Goal: Information Seeking & Learning: Learn about a topic

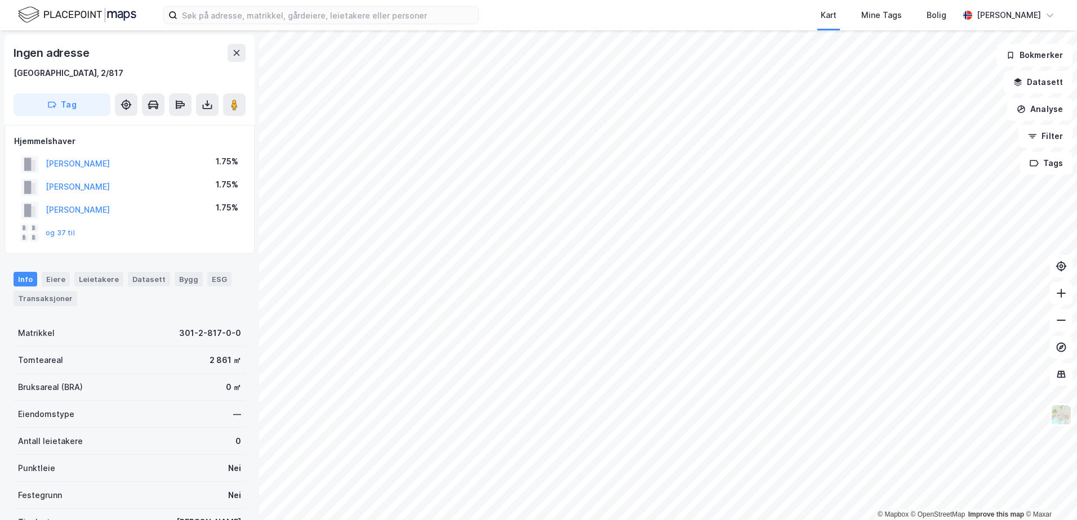
scroll to position [1, 0]
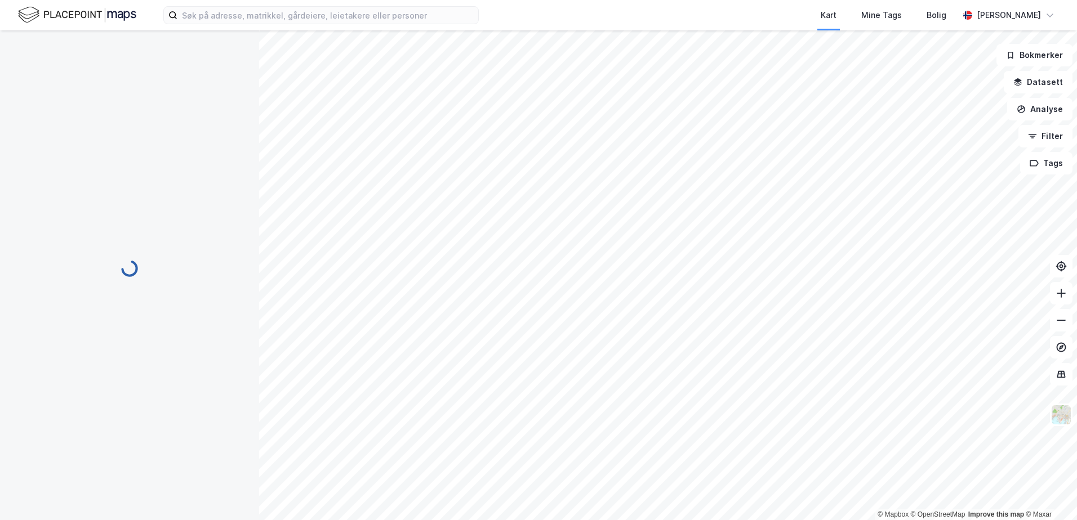
scroll to position [1, 0]
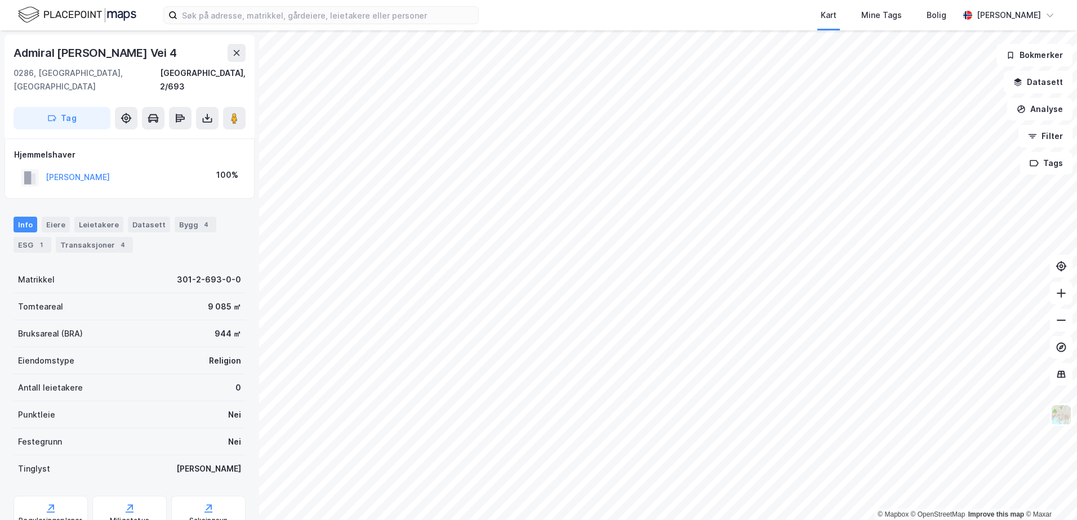
scroll to position [1, 0]
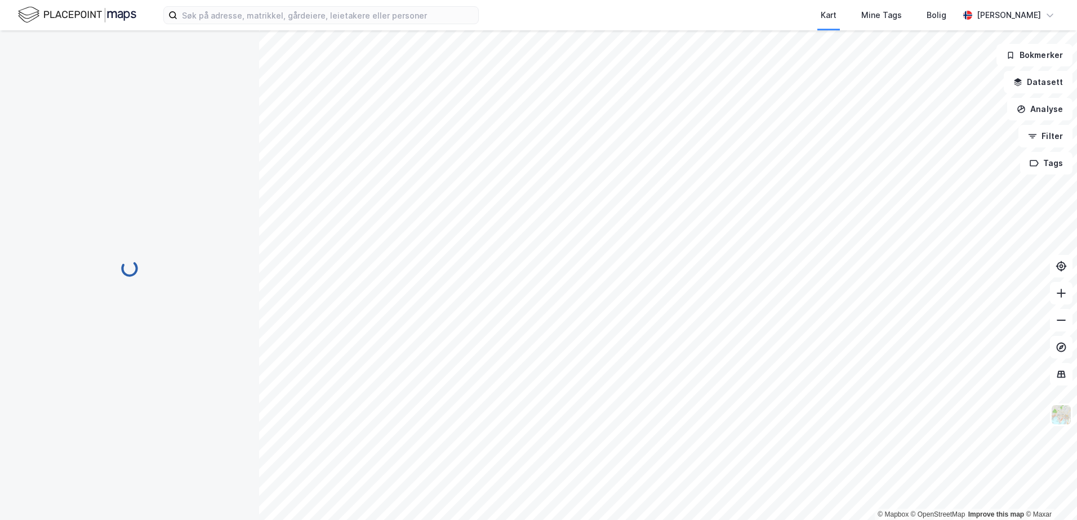
scroll to position [1, 0]
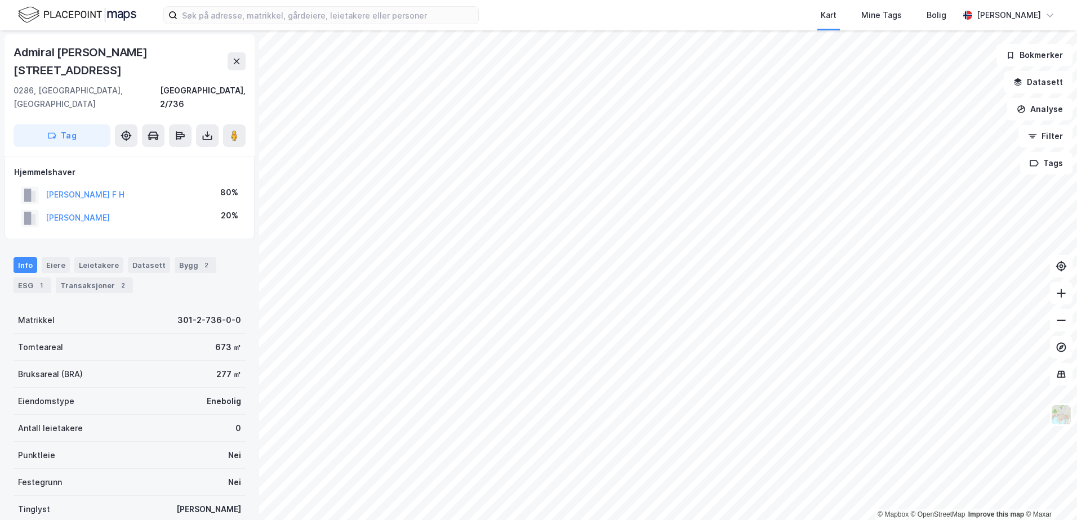
scroll to position [1, 0]
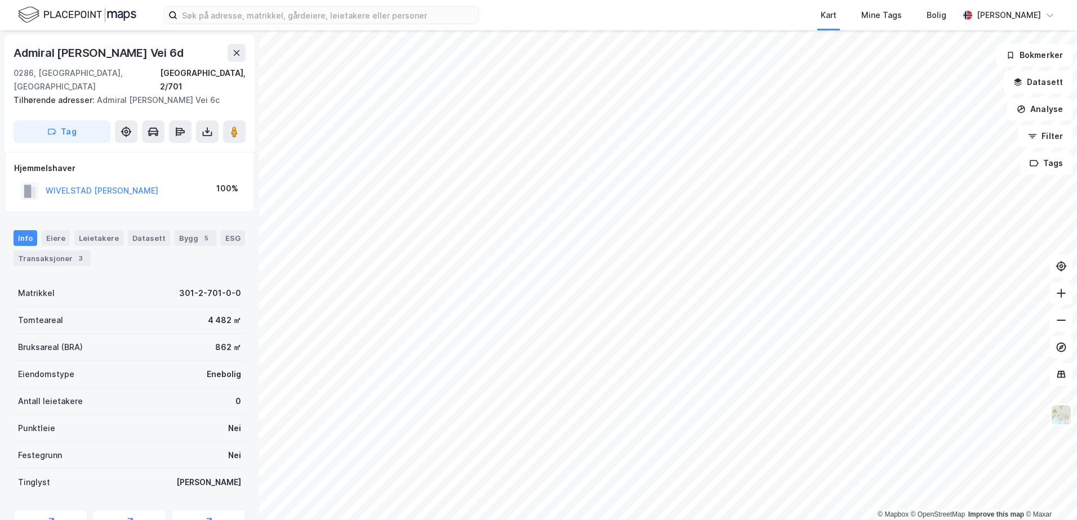
scroll to position [1, 0]
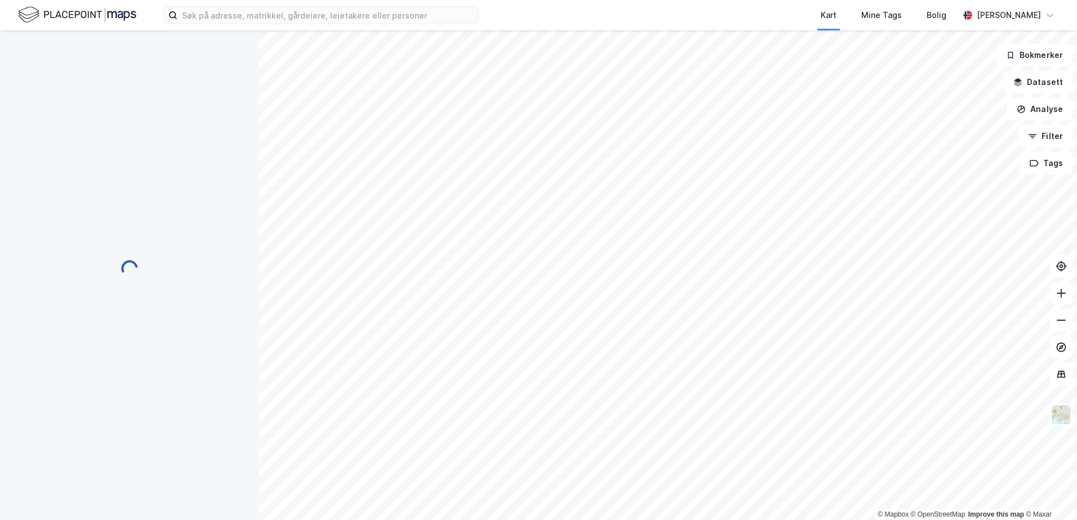
scroll to position [1, 0]
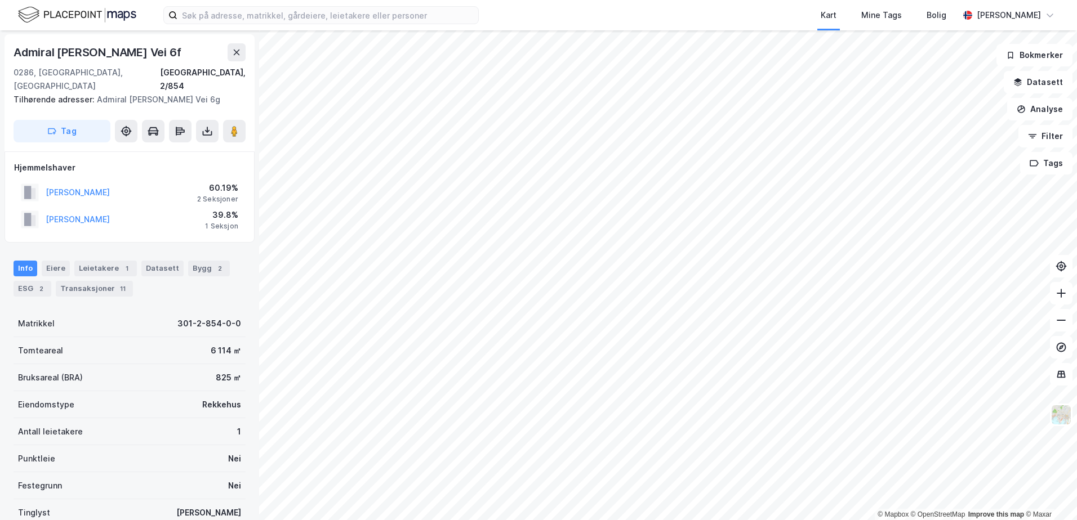
scroll to position [1, 0]
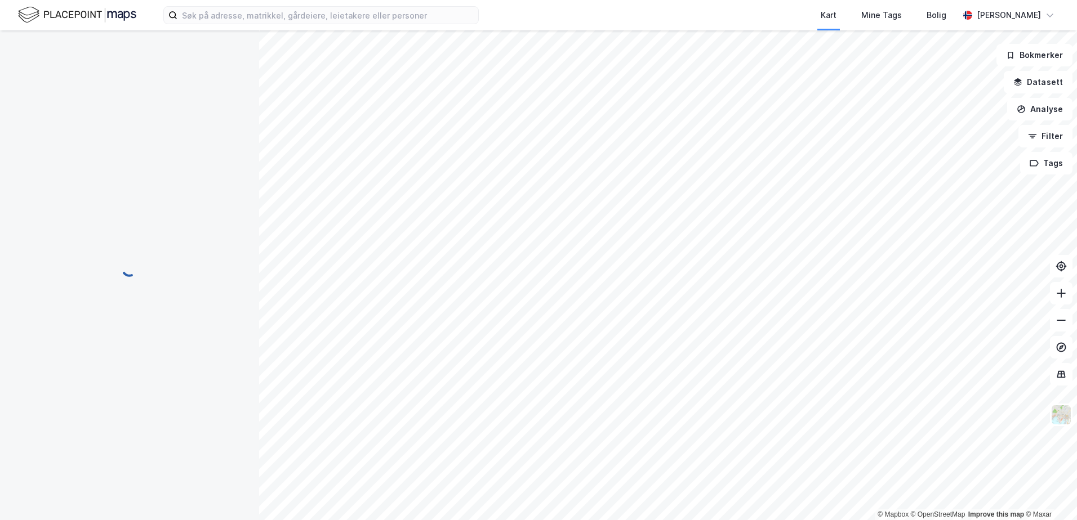
scroll to position [1, 0]
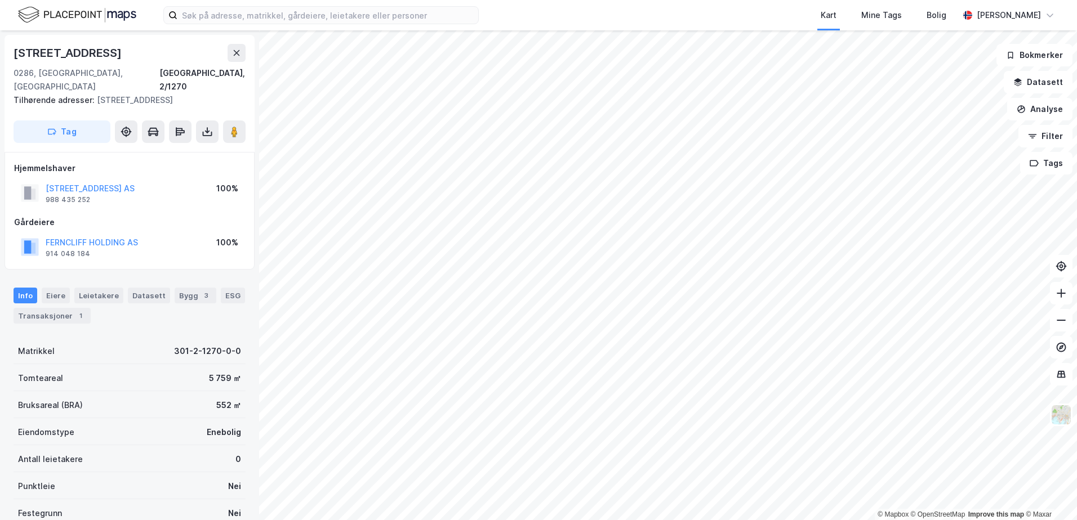
scroll to position [1, 0]
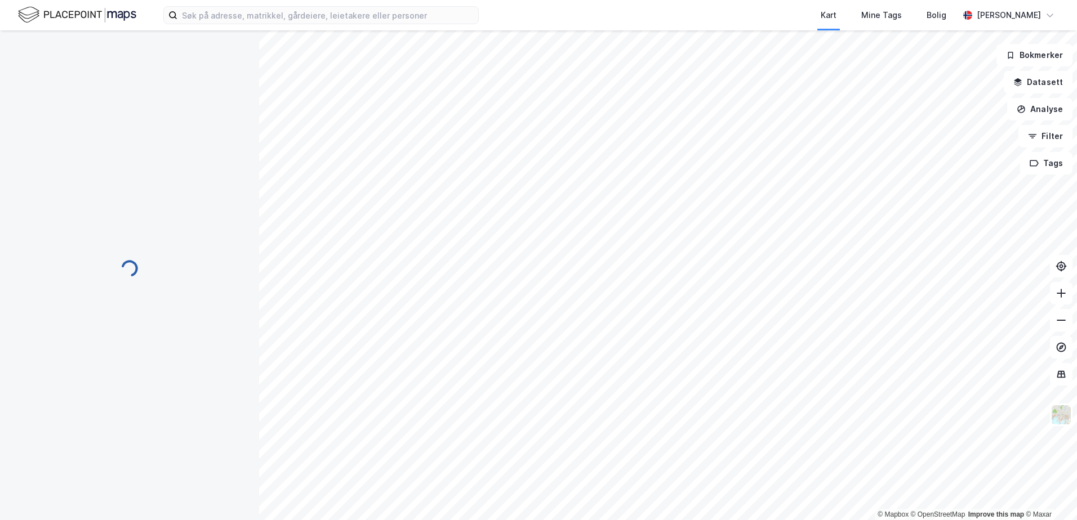
scroll to position [1, 0]
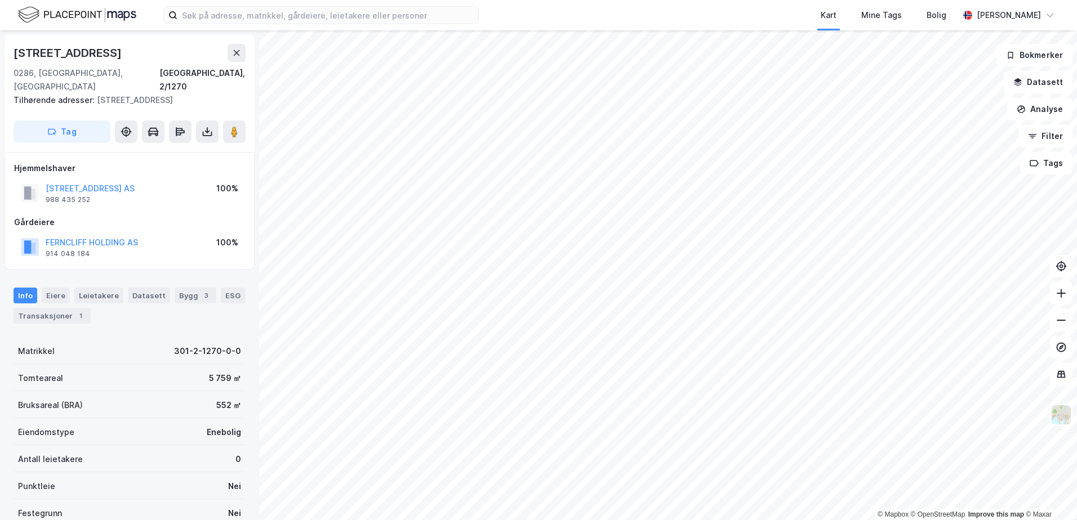
scroll to position [1, 0]
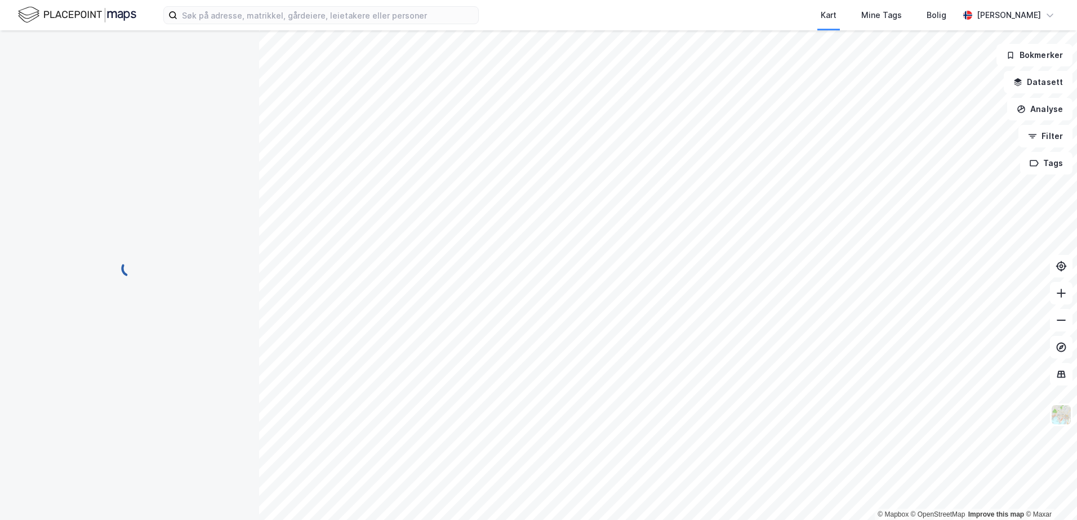
scroll to position [1, 0]
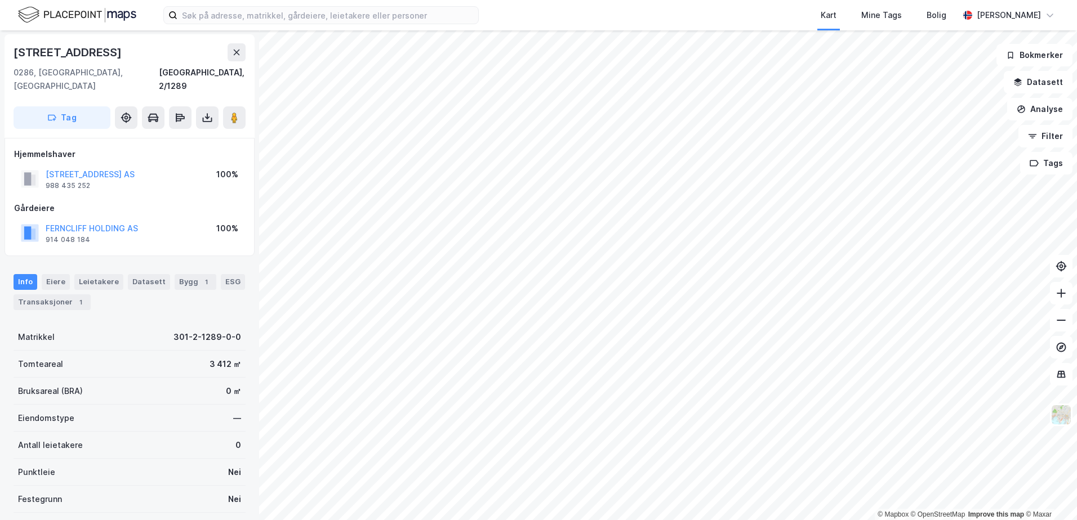
scroll to position [1, 0]
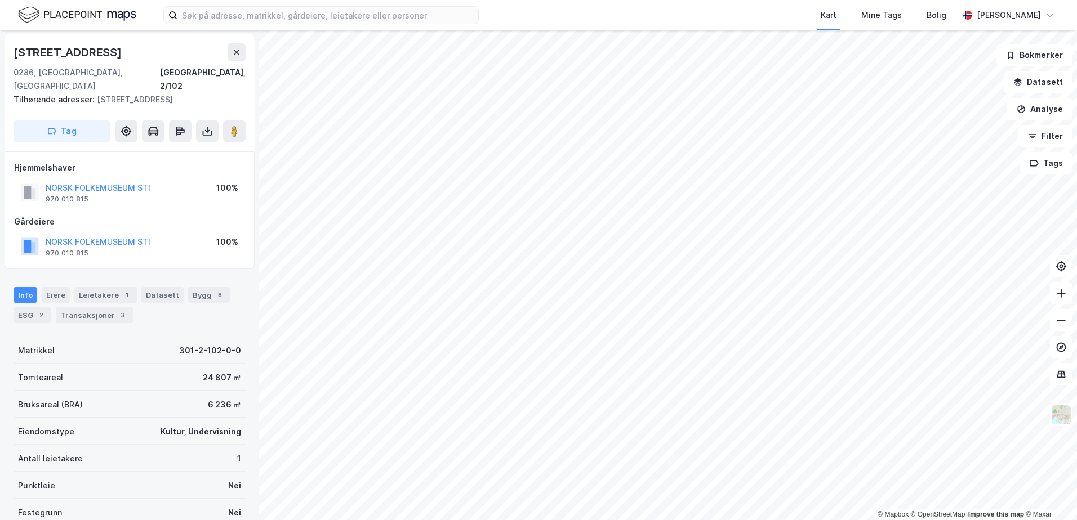
scroll to position [1, 0]
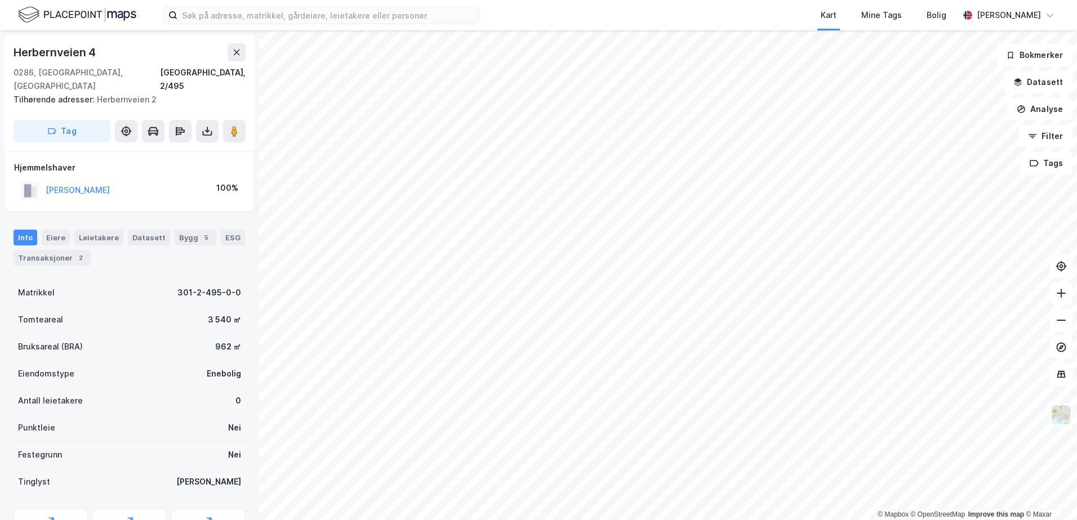
scroll to position [1, 0]
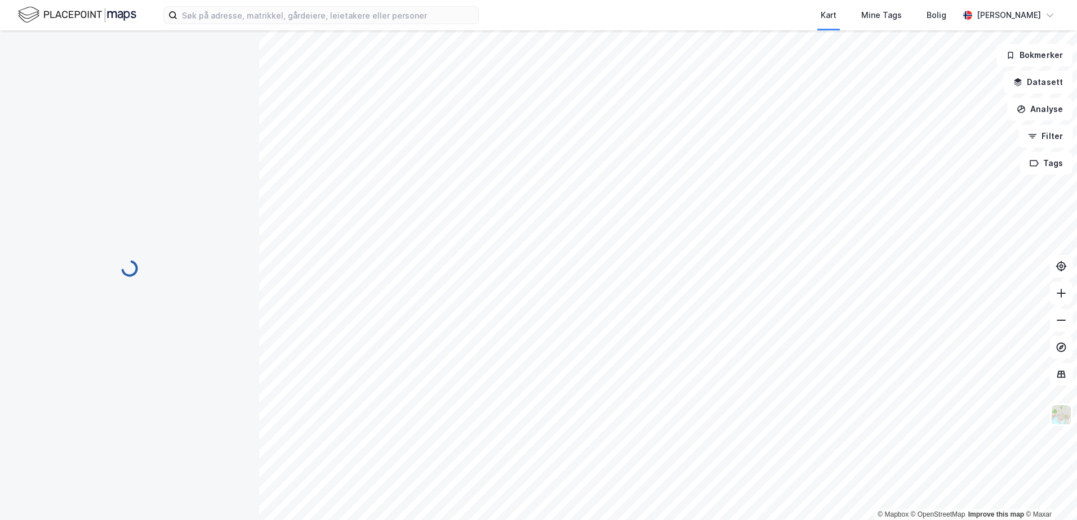
scroll to position [1, 0]
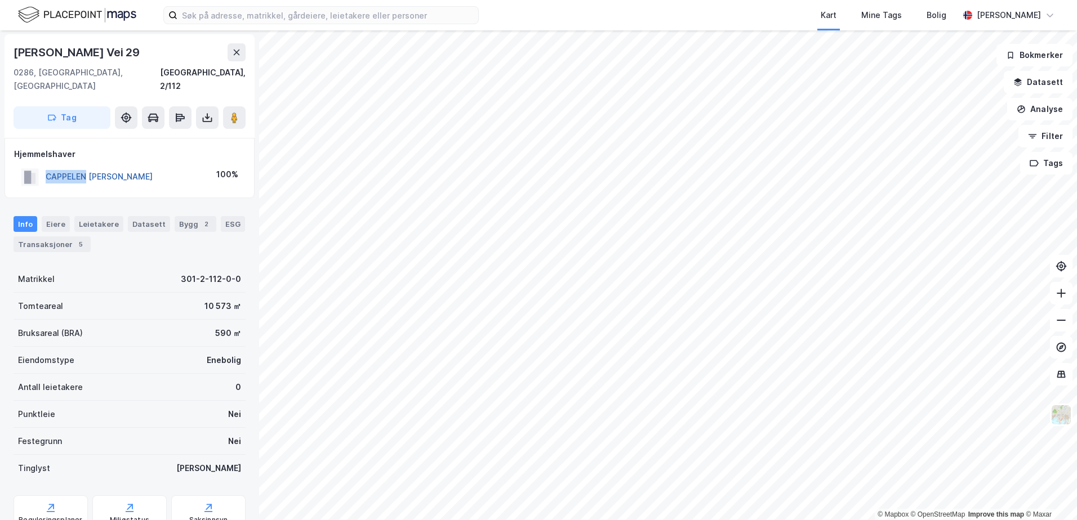
drag, startPoint x: 42, startPoint y: 162, endPoint x: 87, endPoint y: 165, distance: 44.6
click at [87, 168] on div "CAPPELEN [PERSON_NAME]" at bounding box center [87, 177] width 132 height 19
copy button "CAPPELEN"
